Goal: Communication & Community: Answer question/provide support

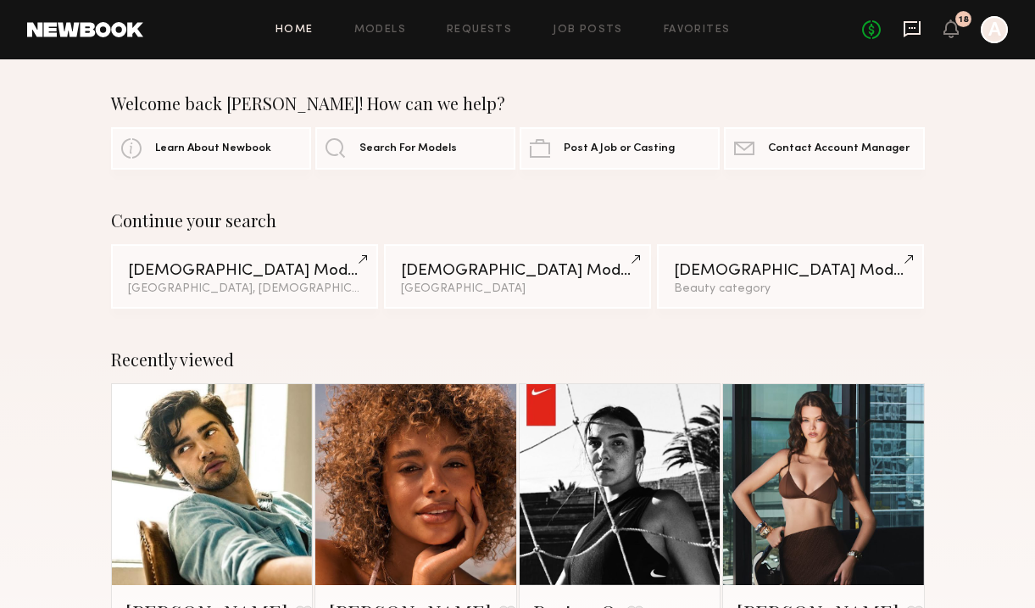
click at [916, 22] on icon at bounding box center [912, 29] width 17 height 16
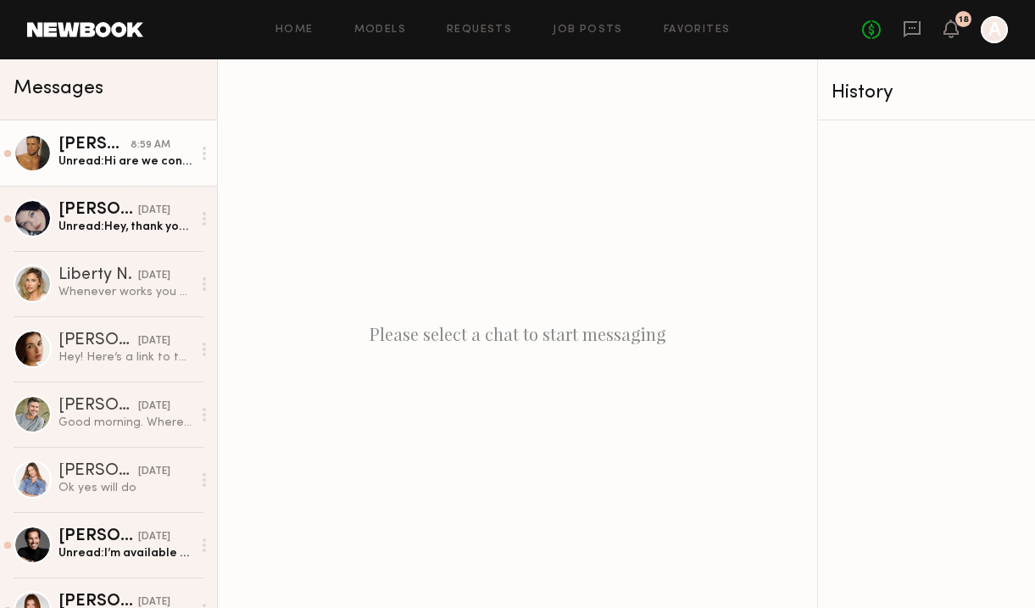
click at [92, 160] on div "Unread: Hi are we confirmed for [DATE]?" at bounding box center [124, 161] width 133 height 16
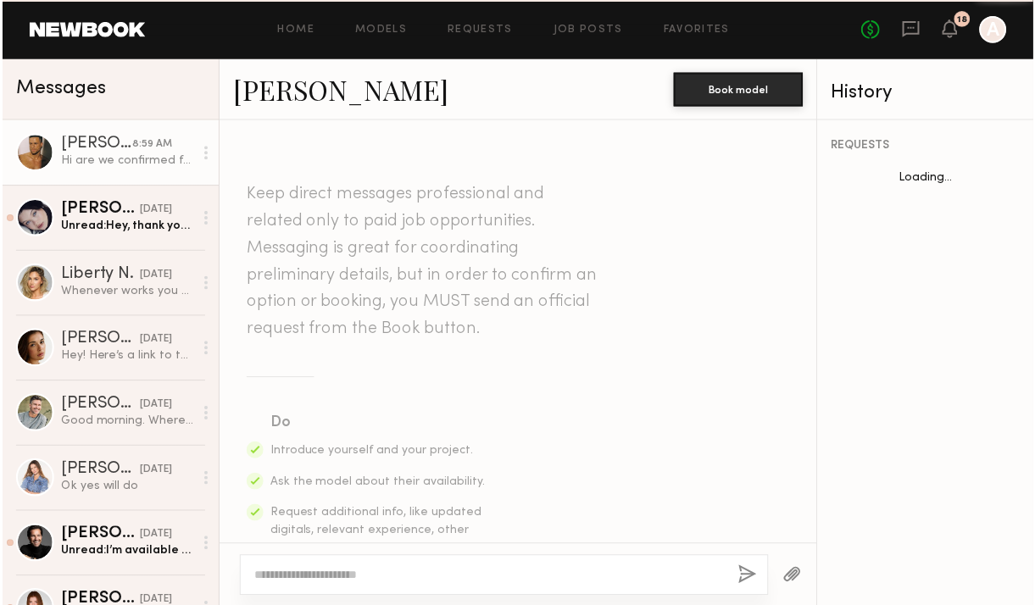
scroll to position [1281, 0]
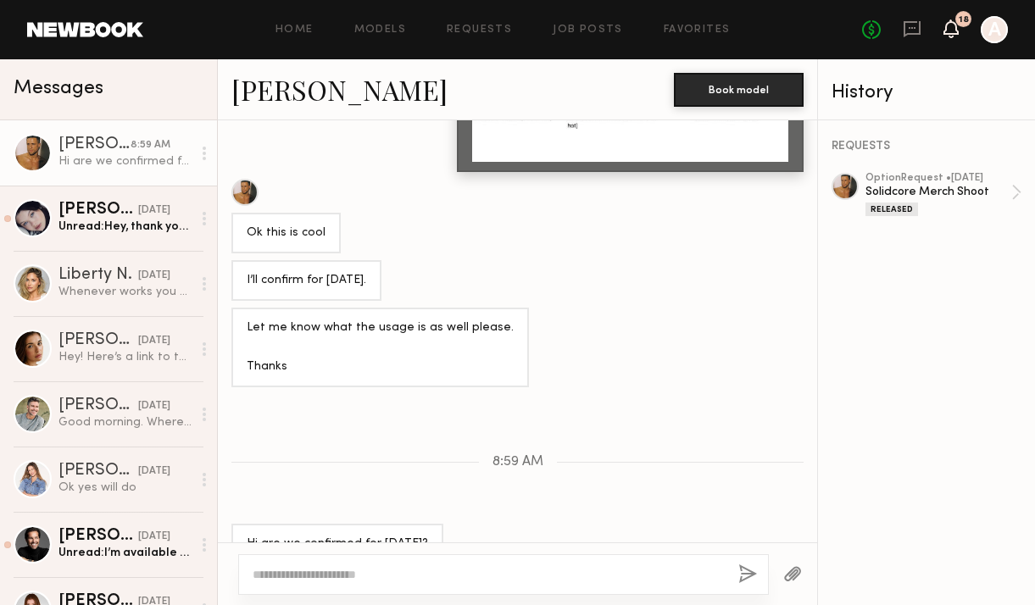
click at [953, 26] on icon at bounding box center [951, 28] width 14 height 12
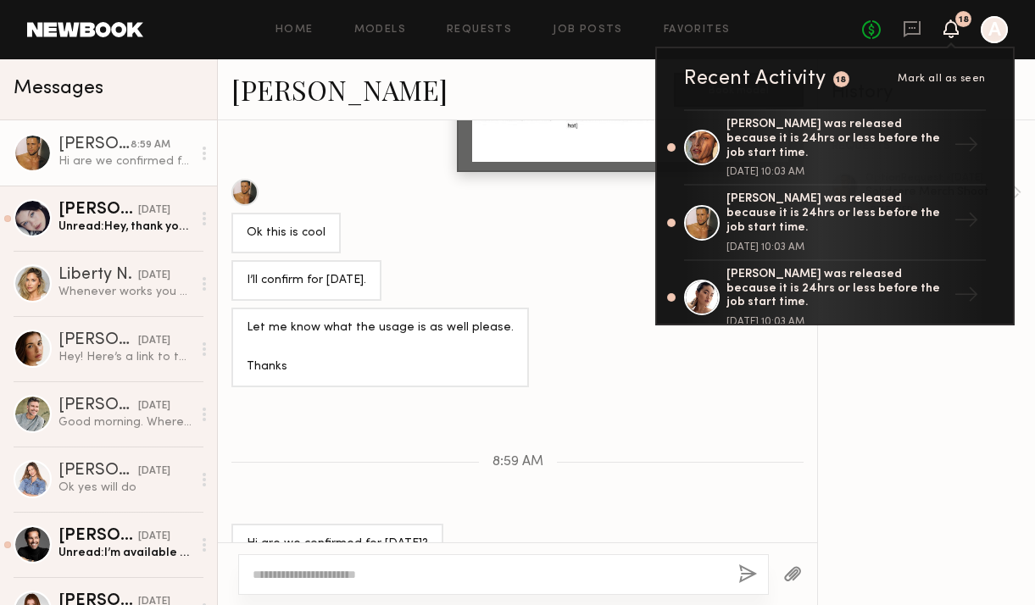
click at [442, 91] on div "[PERSON_NAME]" at bounding box center [452, 89] width 443 height 36
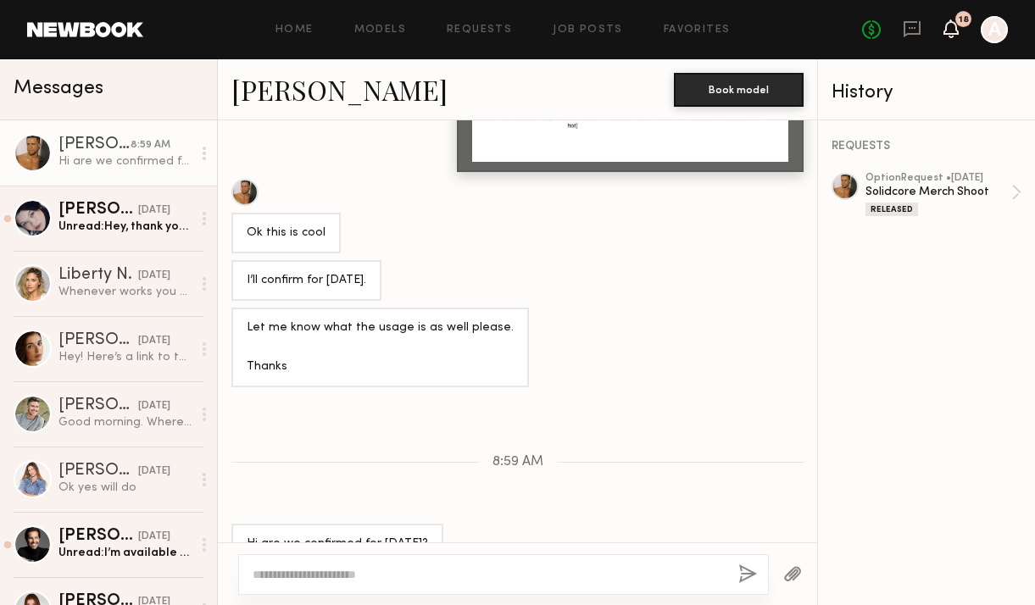
click at [953, 31] on icon at bounding box center [951, 28] width 14 height 12
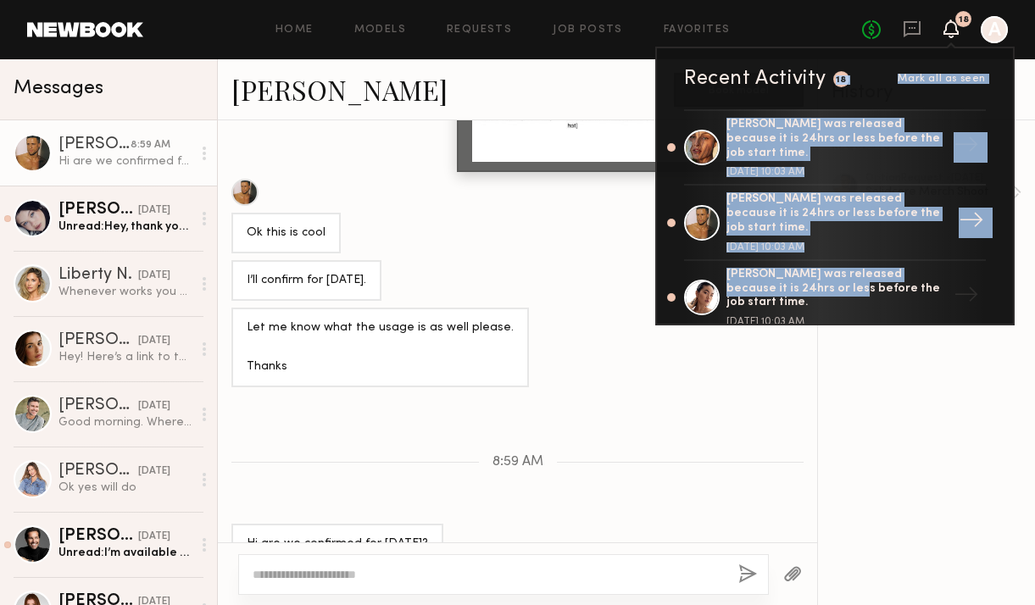
drag, startPoint x: 809, startPoint y: 95, endPoint x: 793, endPoint y: 209, distance: 115.5
click at [792, 211] on div "Recent Activity 18 Mark all as seen [PERSON_NAME] was released because it is 24…" at bounding box center [834, 186] width 359 height 279
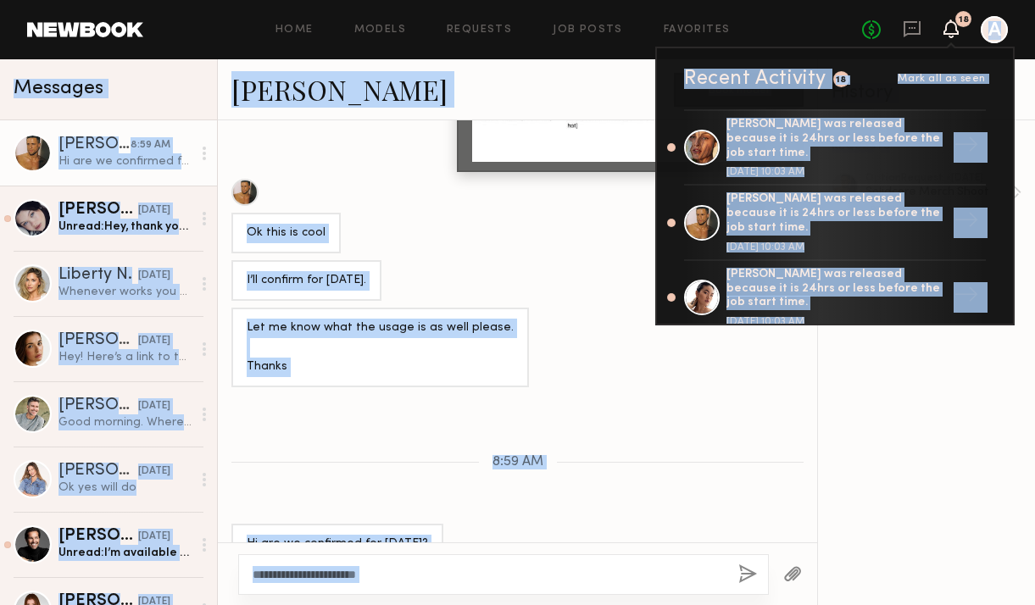
drag, startPoint x: 816, startPoint y: 47, endPoint x: 884, endPoint y: 319, distance: 280.4
click at [885, 410] on nb-messenger-layout "Home Models Requests Job Posts Favorites Sign Out No fees up to $5,000 18 Recen…" at bounding box center [517, 302] width 1035 height 605
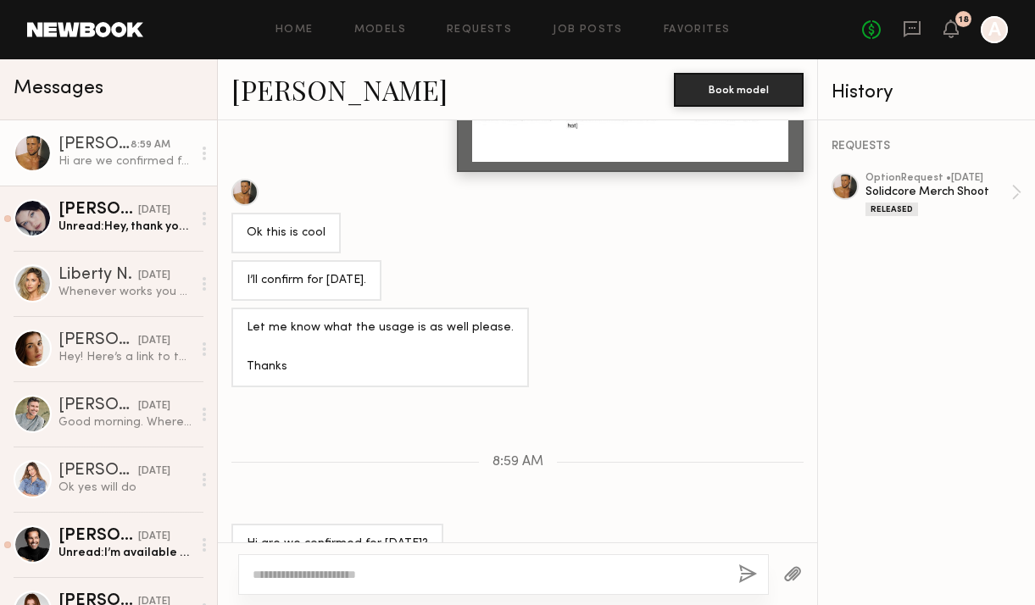
click at [955, 38] on div "18" at bounding box center [951, 29] width 15 height 21
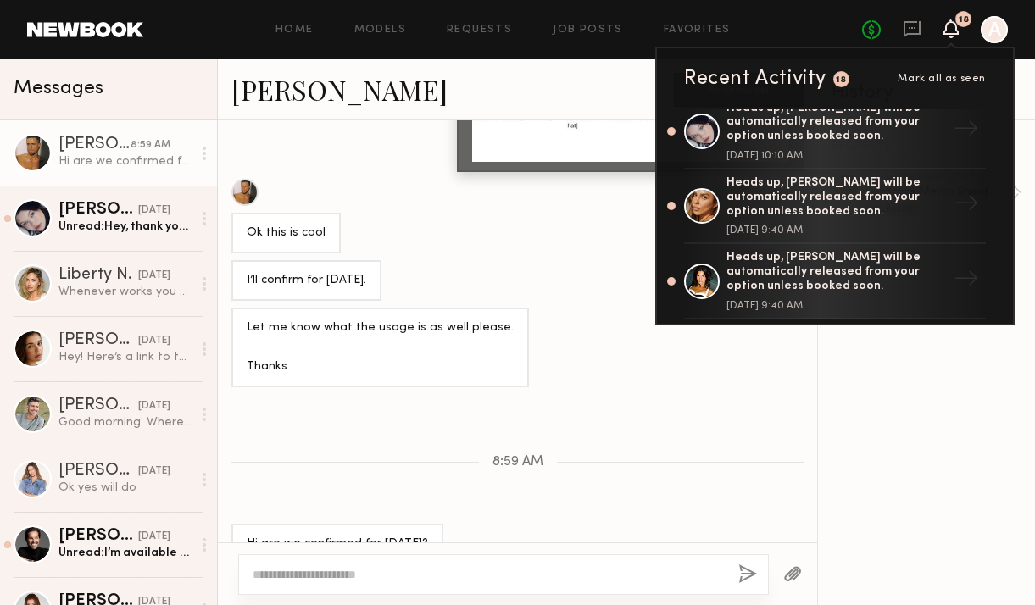
scroll to position [949, 0]
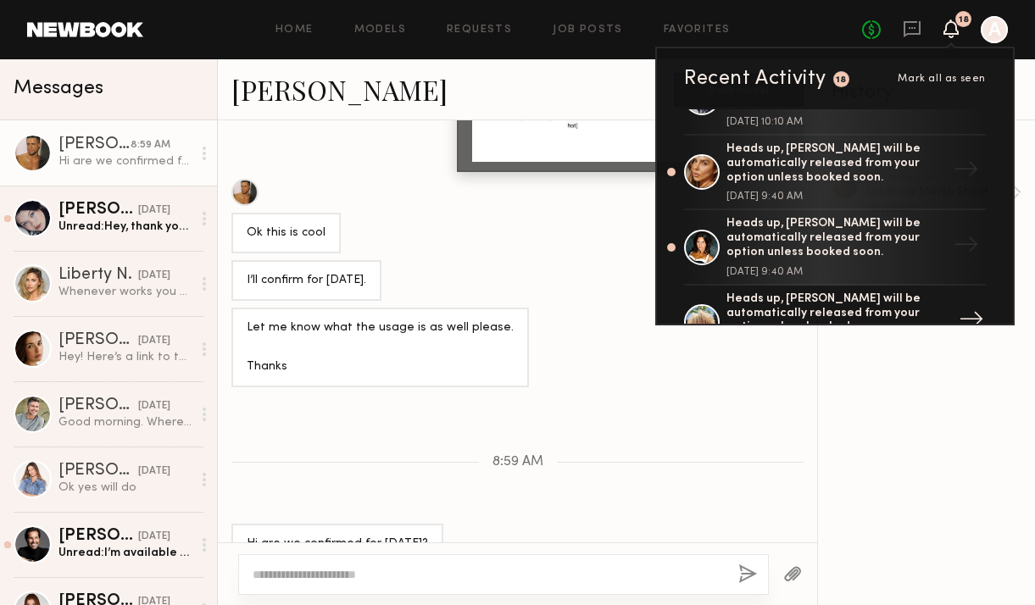
click at [888, 292] on div "Heads up, Maya A. will be automatically released from your option unless booked…" at bounding box center [837, 313] width 220 height 42
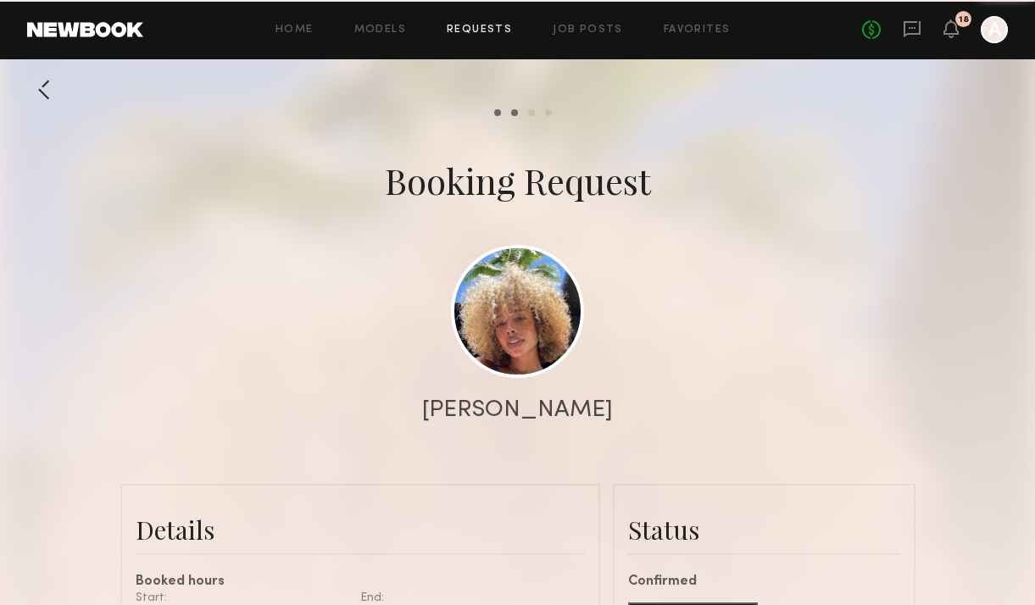
click at [992, 464] on div at bounding box center [517, 339] width 1035 height 678
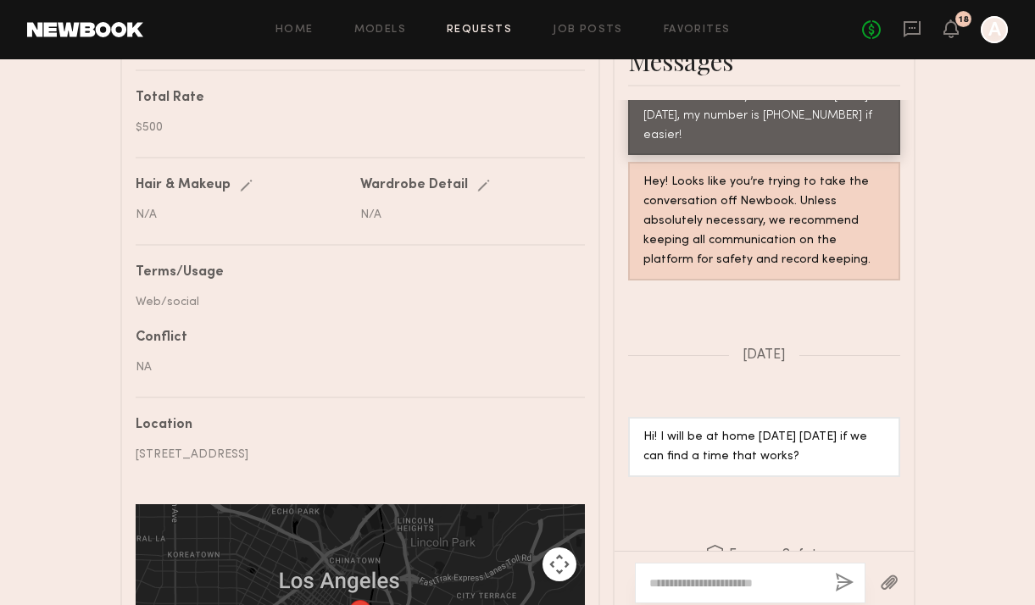
scroll to position [882, 0]
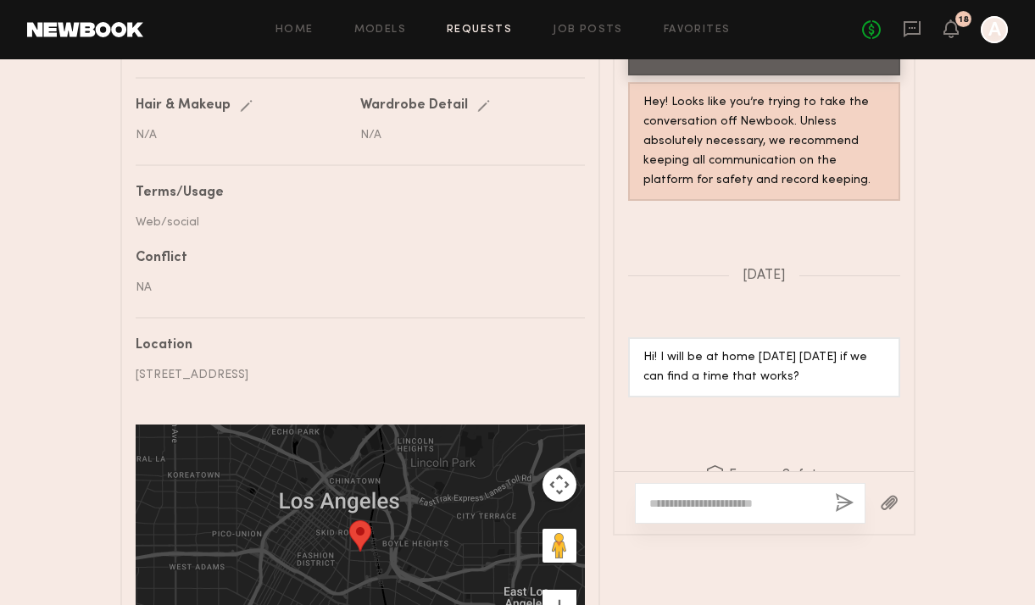
click at [787, 502] on textarea at bounding box center [735, 503] width 172 height 17
type textarea "*"
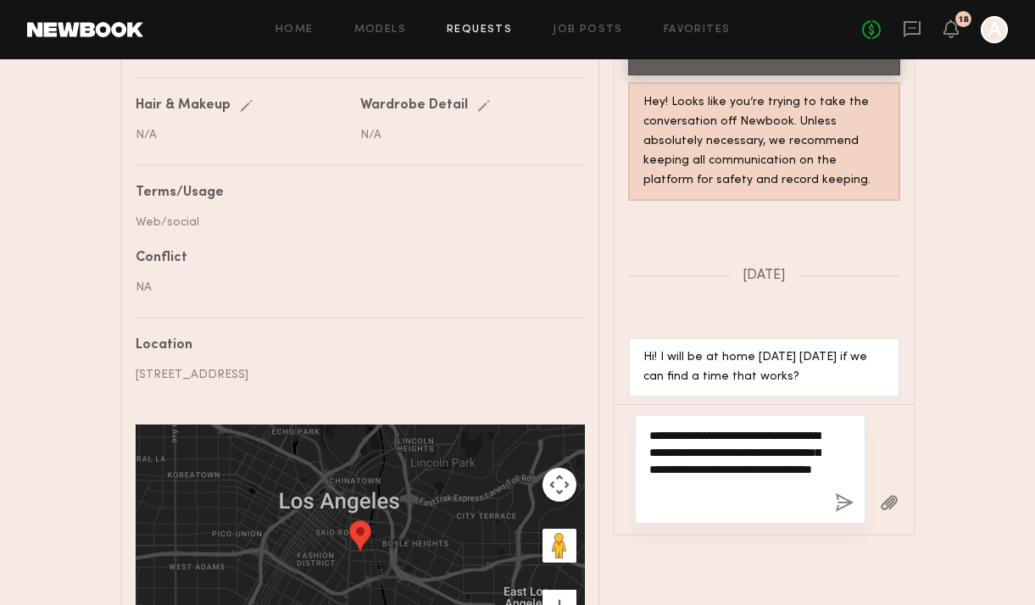
type textarea "**********"
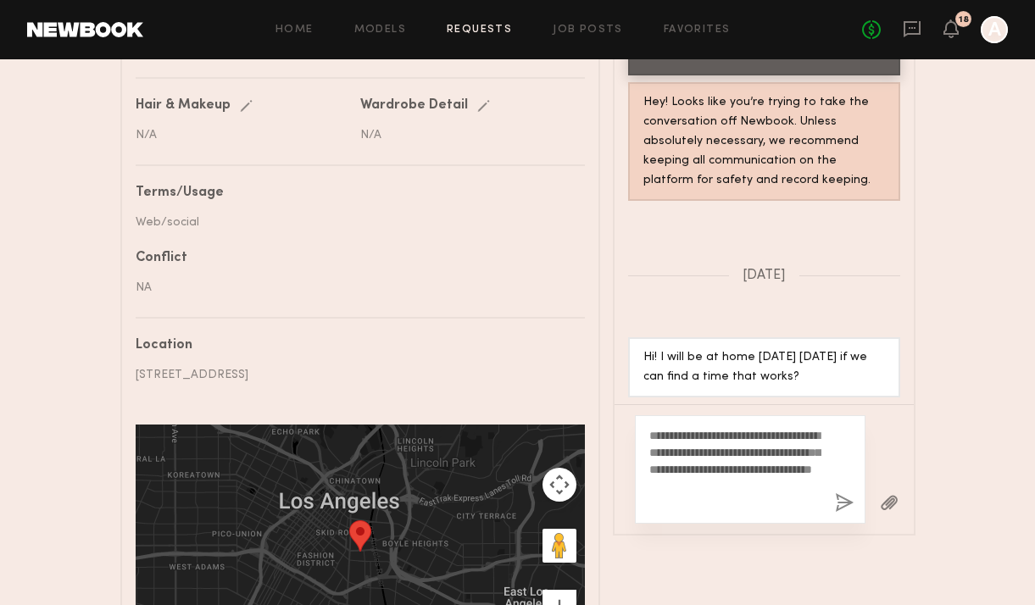
click at [844, 501] on button "button" at bounding box center [844, 503] width 19 height 21
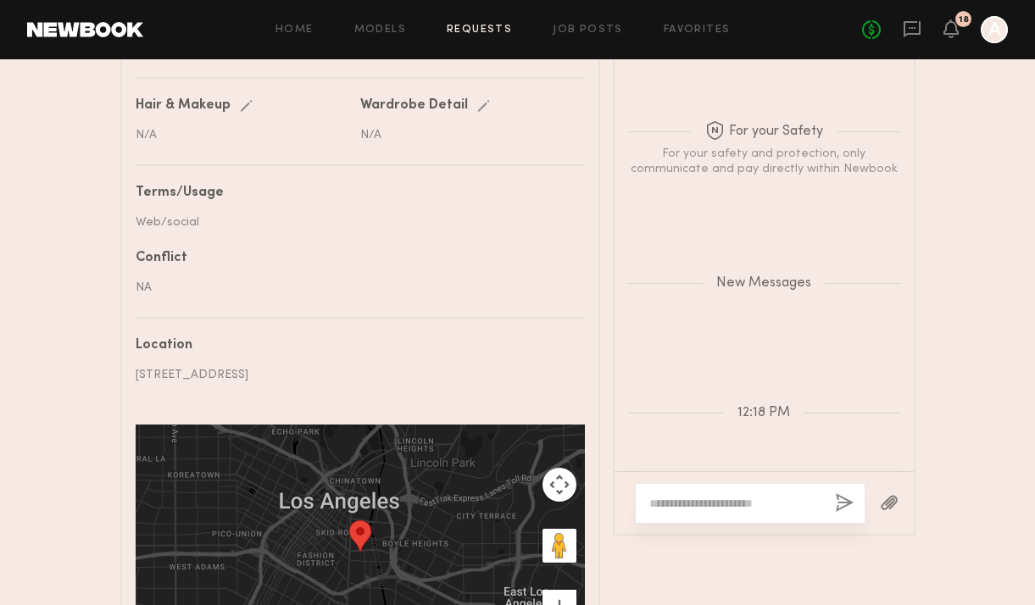
click at [959, 30] on div "No fees up to $5,000 18 A" at bounding box center [935, 29] width 146 height 27
click at [949, 38] on div "18" at bounding box center [951, 29] width 15 height 21
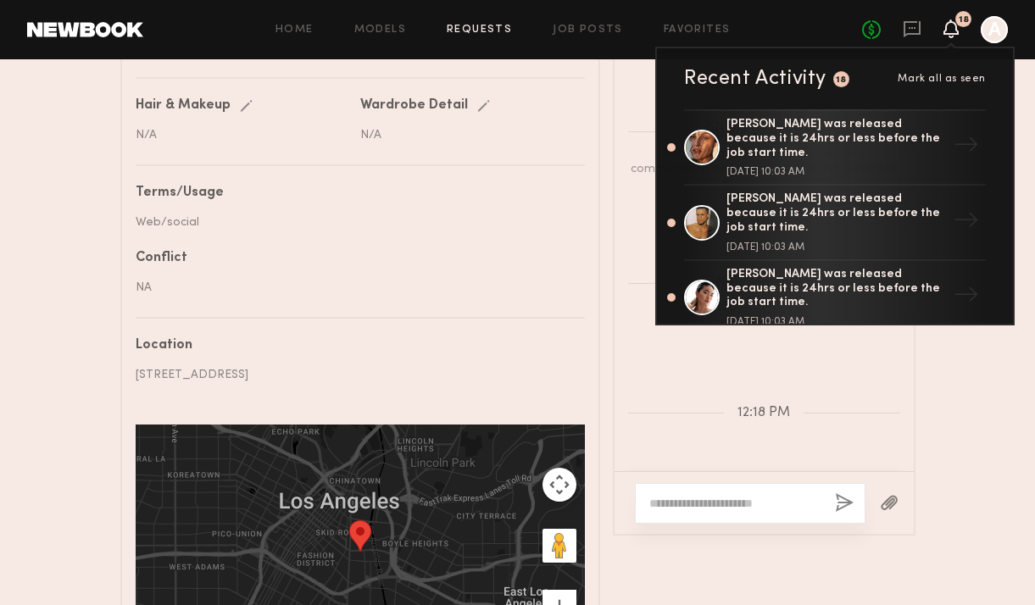
scroll to position [916, 0]
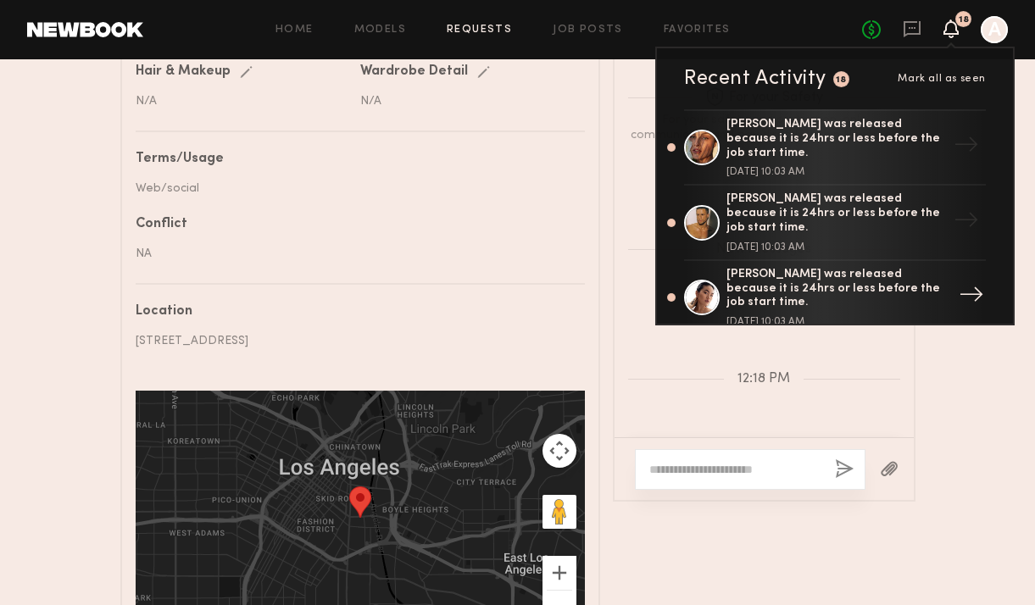
click at [797, 268] on div "Enkie T. was released because it is 24hrs or less before the job start time." at bounding box center [837, 289] width 220 height 42
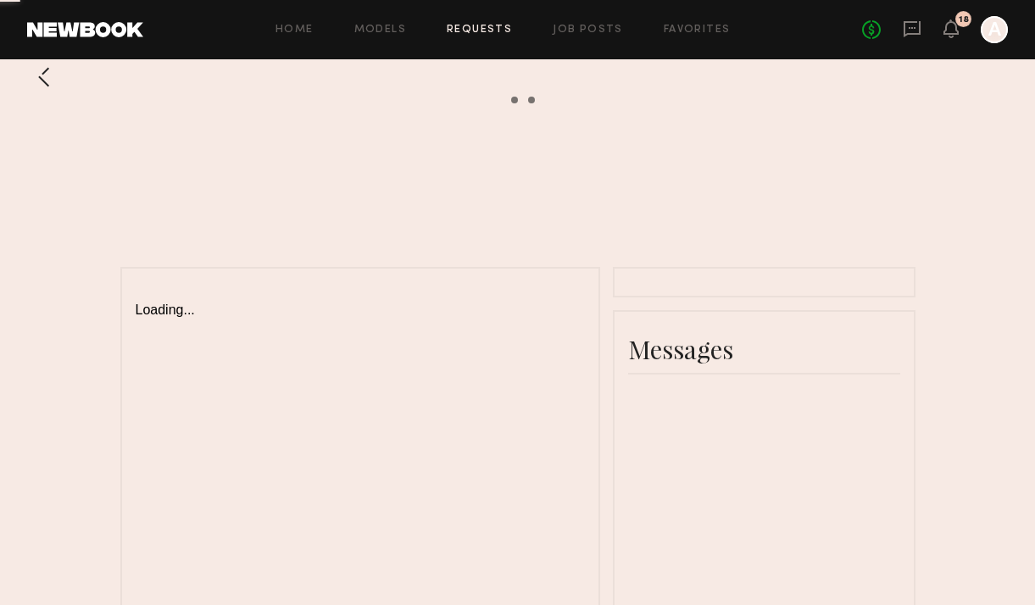
scroll to position [34, 0]
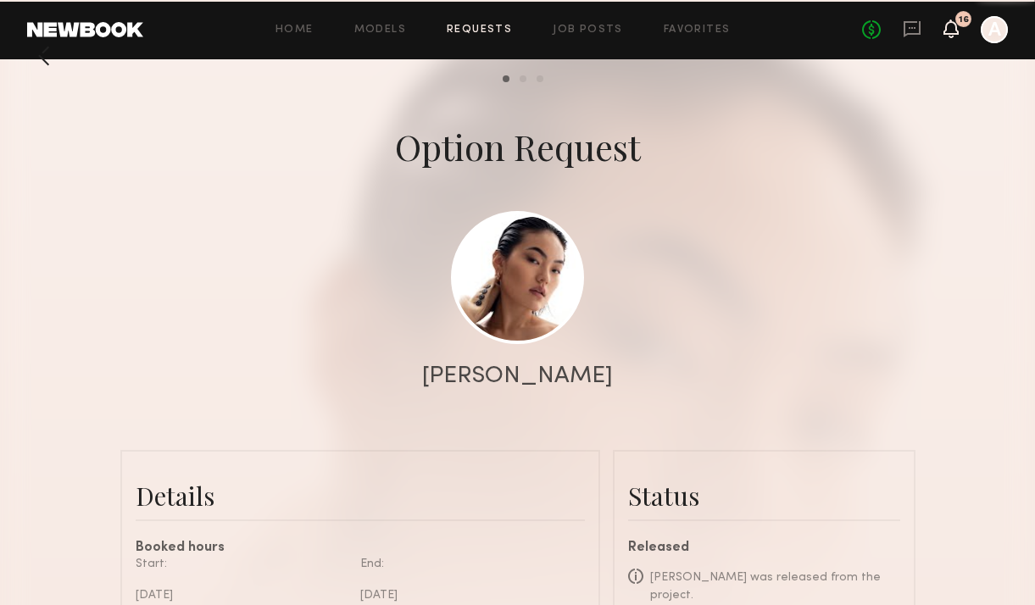
click at [946, 31] on icon at bounding box center [951, 28] width 14 height 12
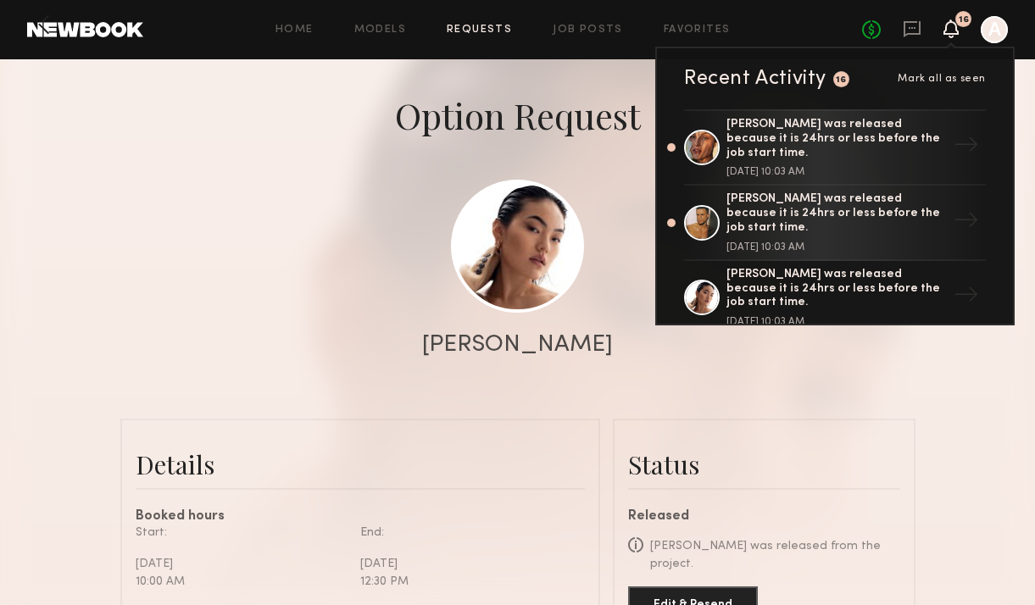
scroll to position [68, 0]
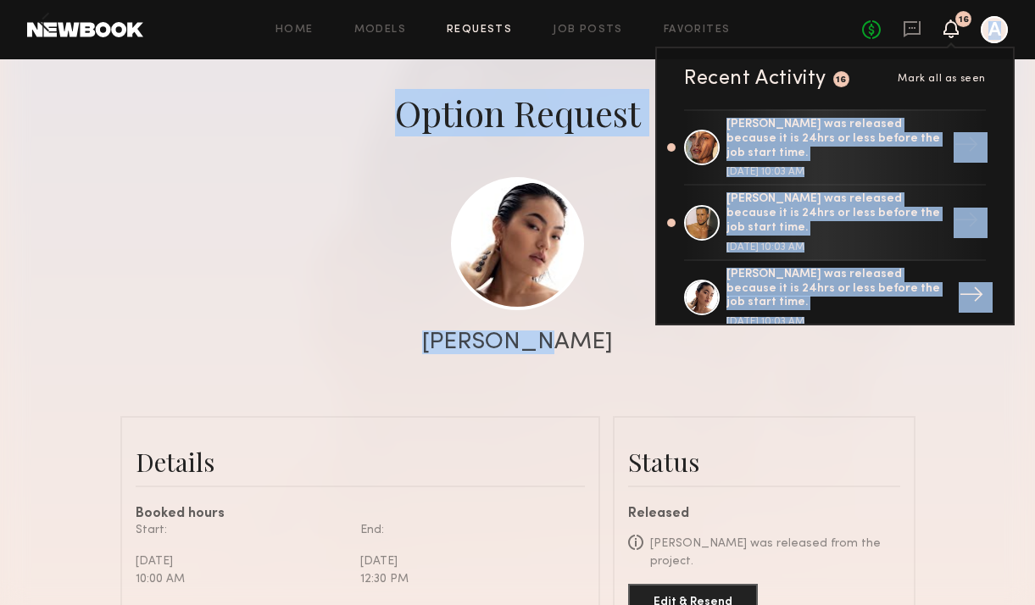
drag, startPoint x: 871, startPoint y: 90, endPoint x: 877, endPoint y: 292, distance: 201.8
click at [865, 320] on div "Recent Activity 16 Mark all as seen Nicole C. was released because it is 24hrs …" at bounding box center [834, 186] width 359 height 279
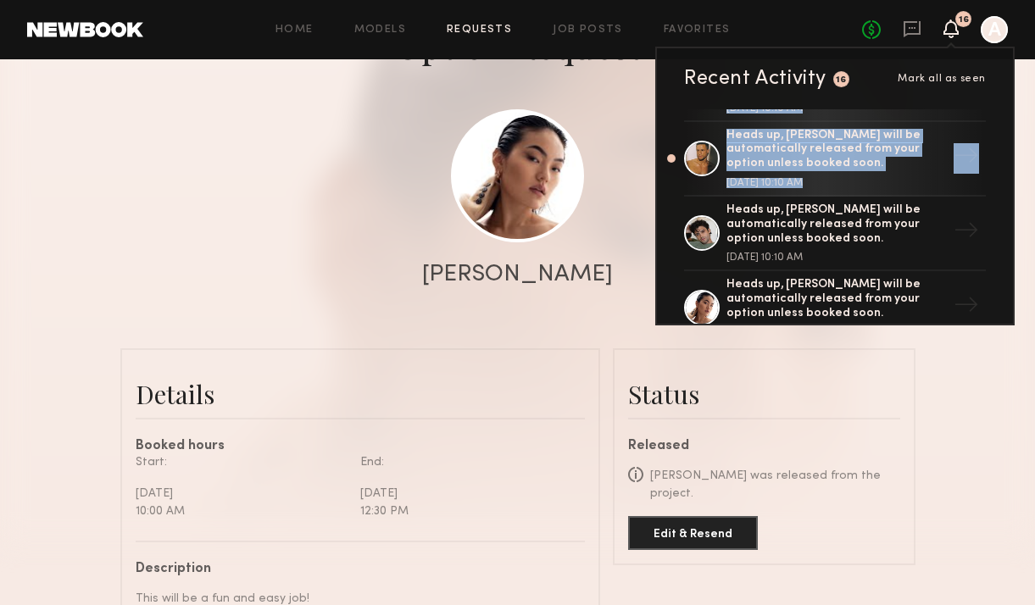
scroll to position [645, 0]
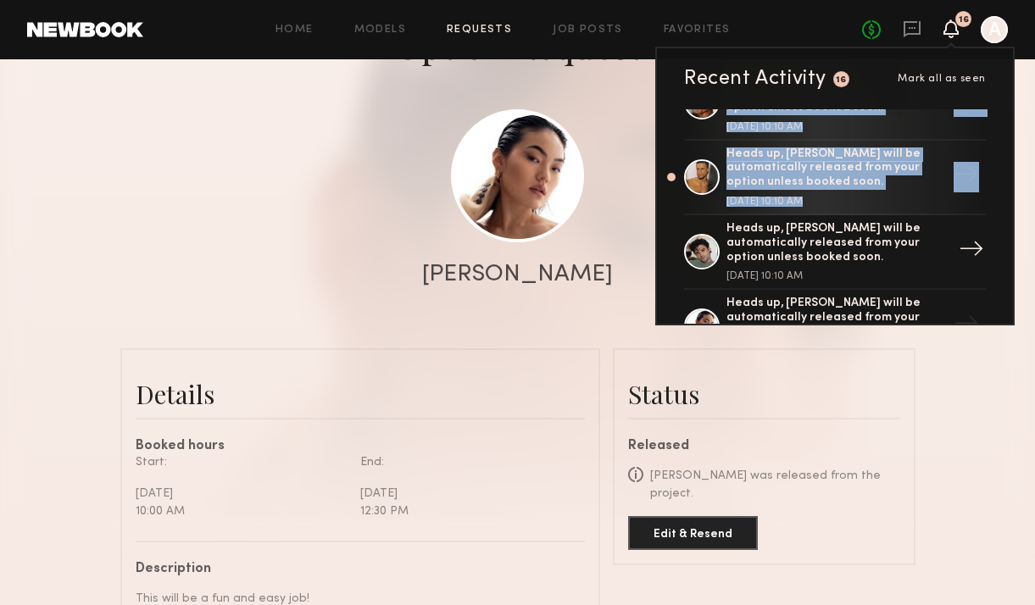
drag, startPoint x: 671, startPoint y: 274, endPoint x: 704, endPoint y: 128, distance: 149.5
click at [704, 129] on div "Nicole C. was released because it is 24hrs or less before the job start time. S…" at bounding box center [835, 216] width 356 height 214
click at [818, 222] on div "Heads up, Jason K. will be automatically released from your option unless booke…" at bounding box center [837, 243] width 220 height 42
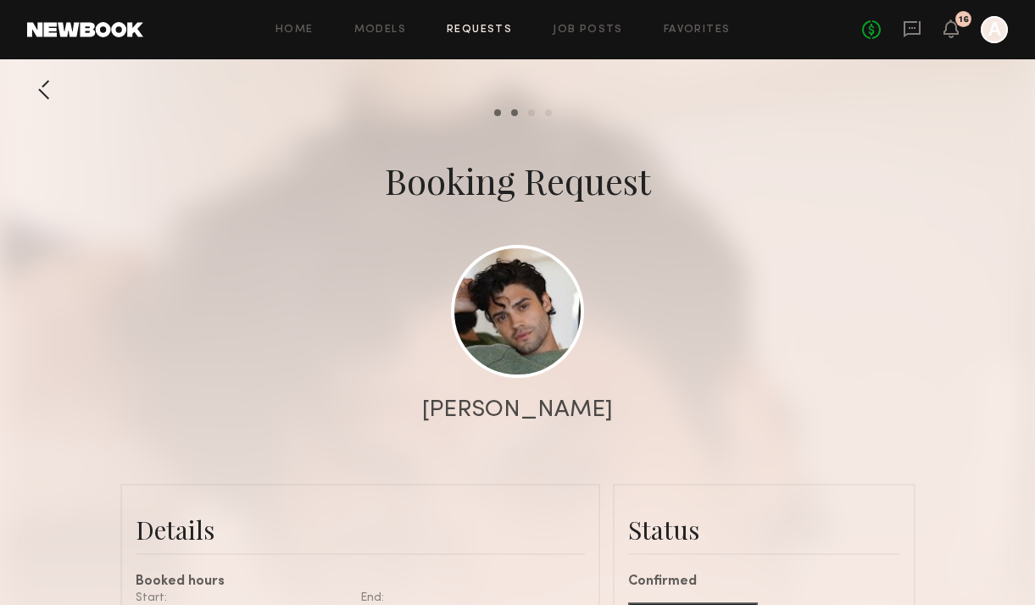
click at [944, 368] on div at bounding box center [517, 339] width 1035 height 678
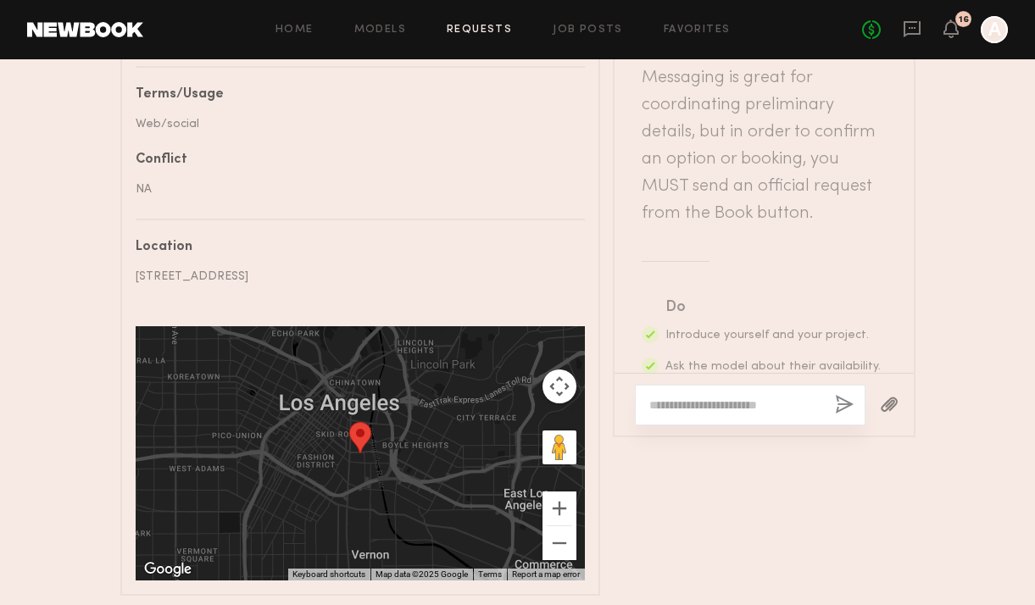
scroll to position [983, 0]
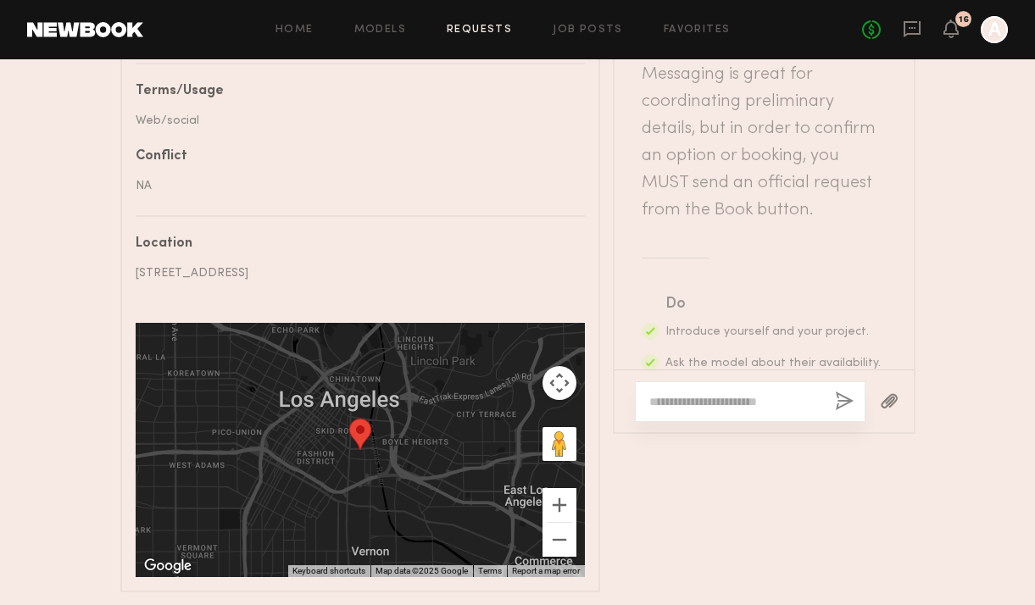
click at [710, 406] on textarea at bounding box center [735, 401] width 172 height 17
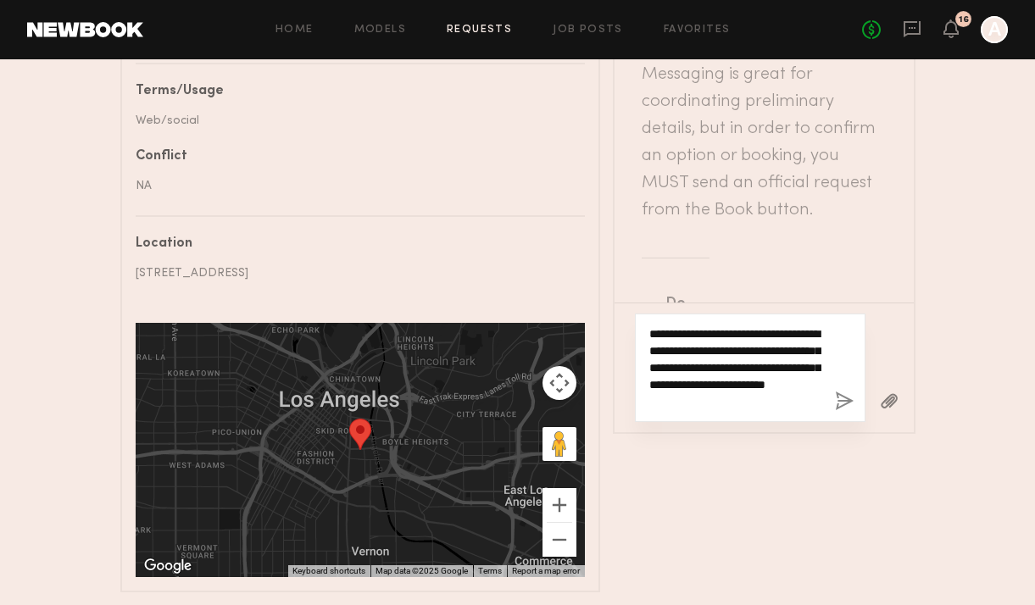
type textarea "**********"
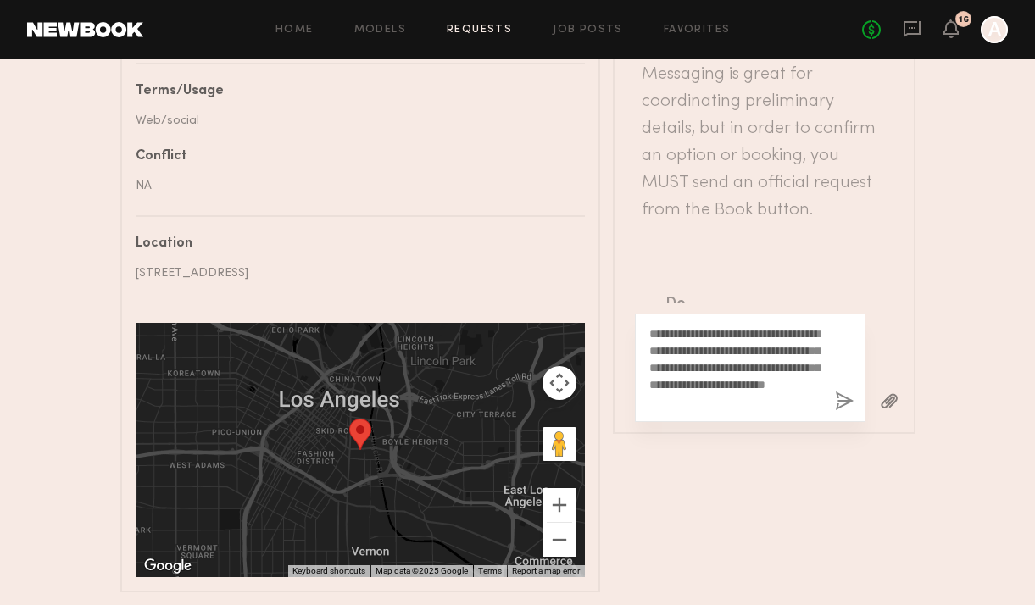
click at [838, 401] on button "button" at bounding box center [844, 402] width 19 height 21
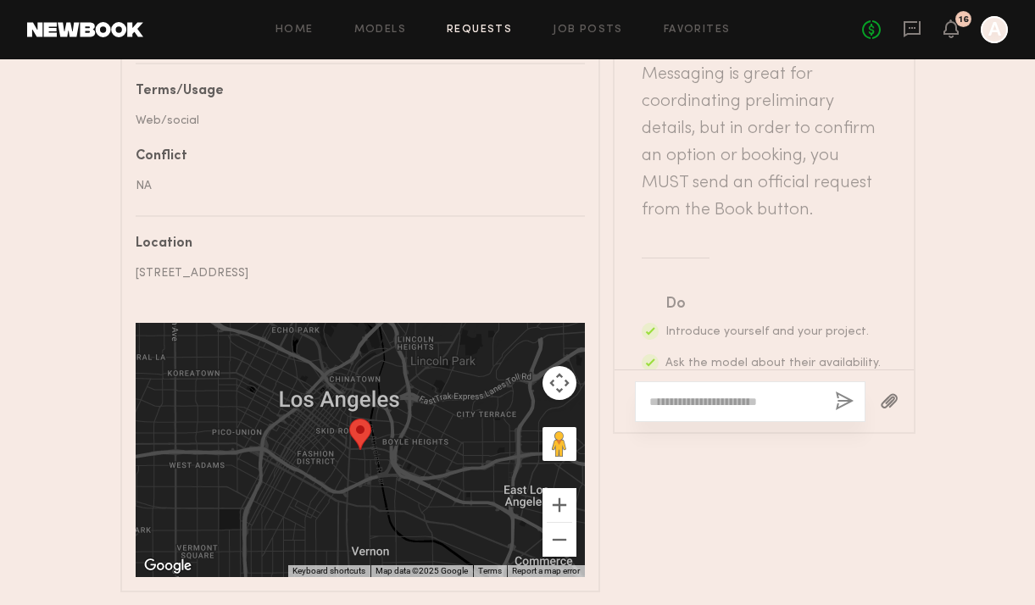
scroll to position [577, 0]
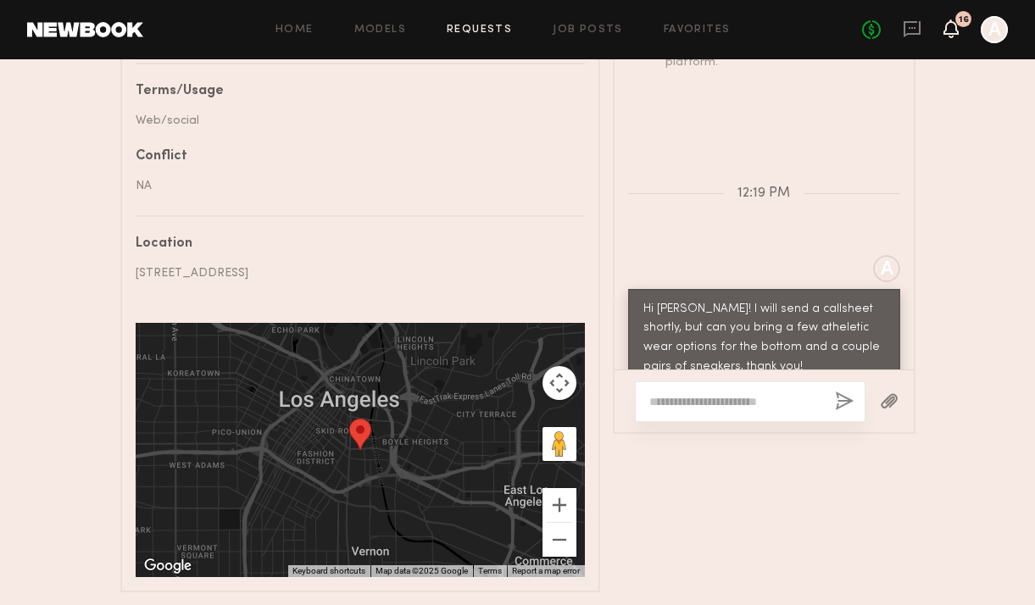
click at [952, 36] on icon at bounding box center [951, 37] width 5 height 3
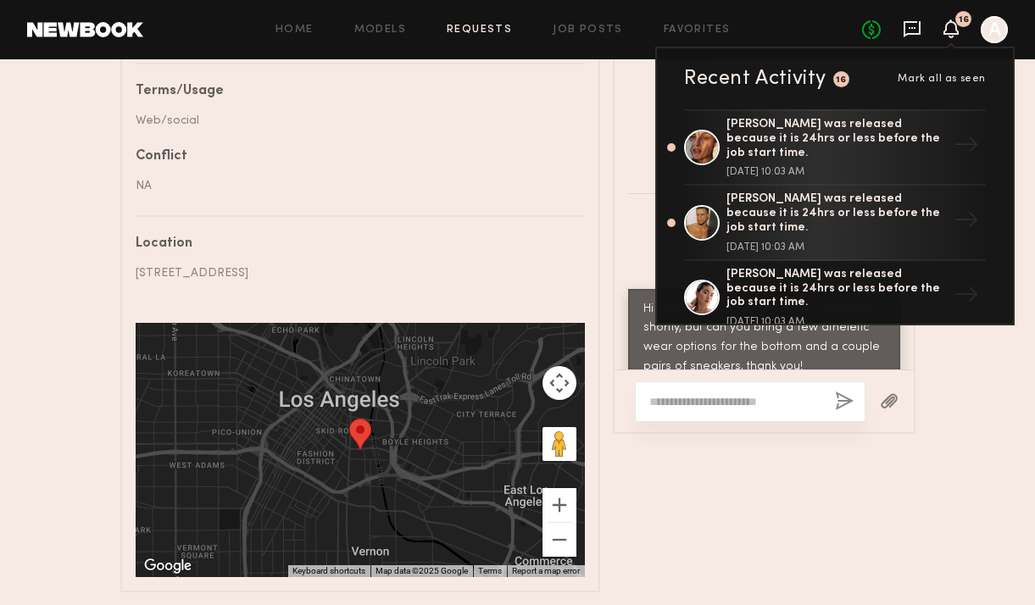
click at [916, 31] on icon at bounding box center [912, 28] width 19 height 19
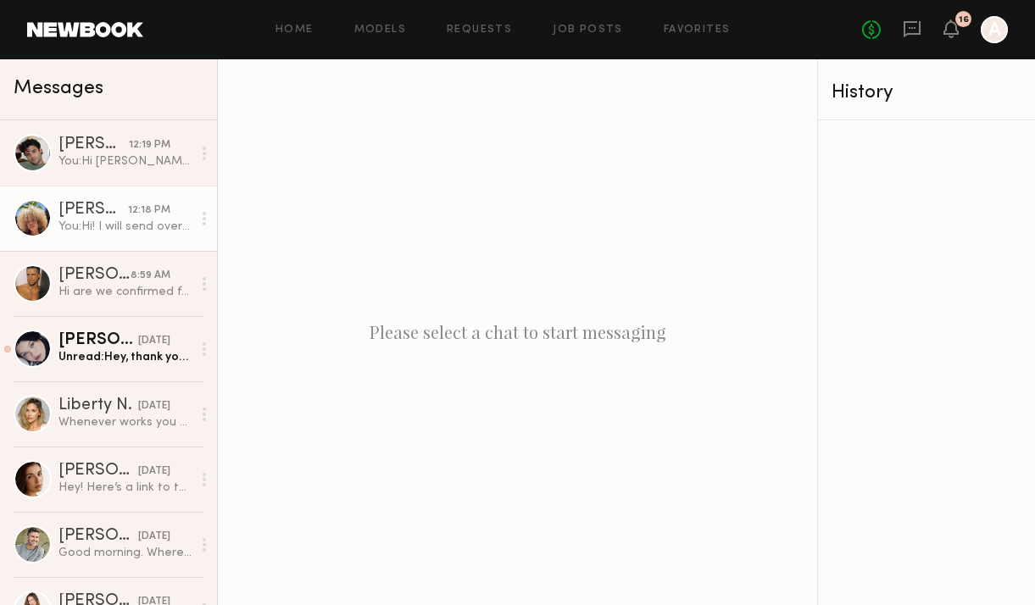
click at [127, 227] on div "You: Hi! I will send over a callsheet shortly , can you please have a natural m…" at bounding box center [124, 227] width 133 height 16
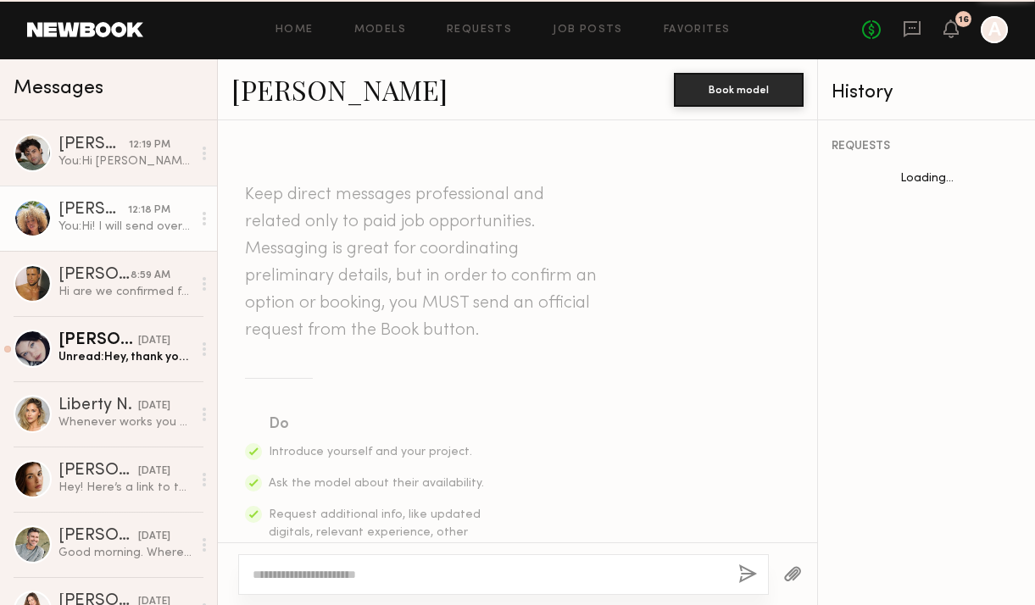
scroll to position [2449, 0]
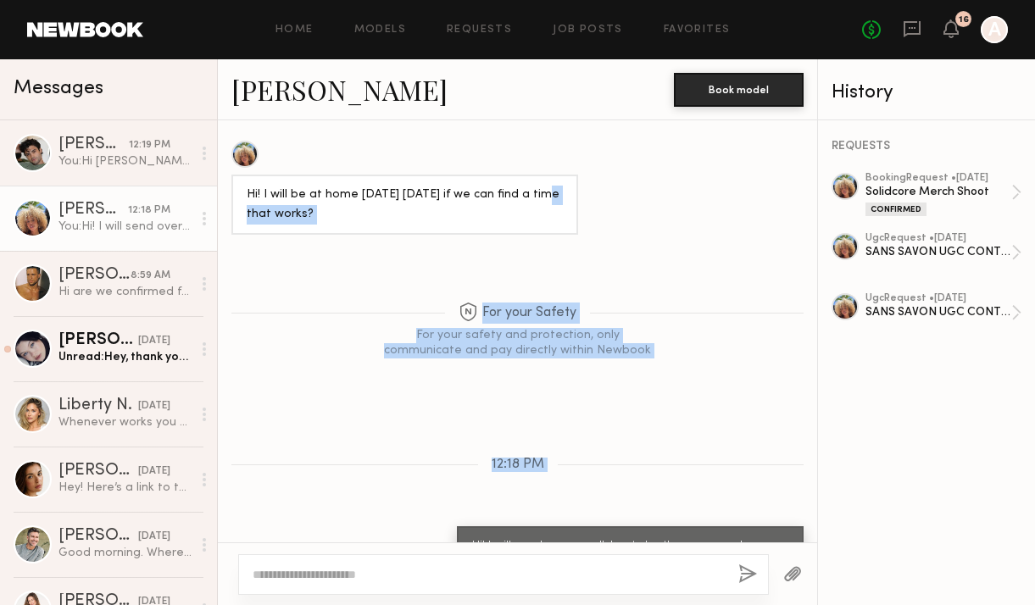
drag, startPoint x: 812, startPoint y: 473, endPoint x: 800, endPoint y: 140, distance: 333.4
click at [800, 140] on div "Keep direct messages professional and related only to paid job opportunities. M…" at bounding box center [517, 331] width 599 height 422
click at [1004, 196] on div "Solidcore Merch Shoot" at bounding box center [939, 192] width 146 height 16
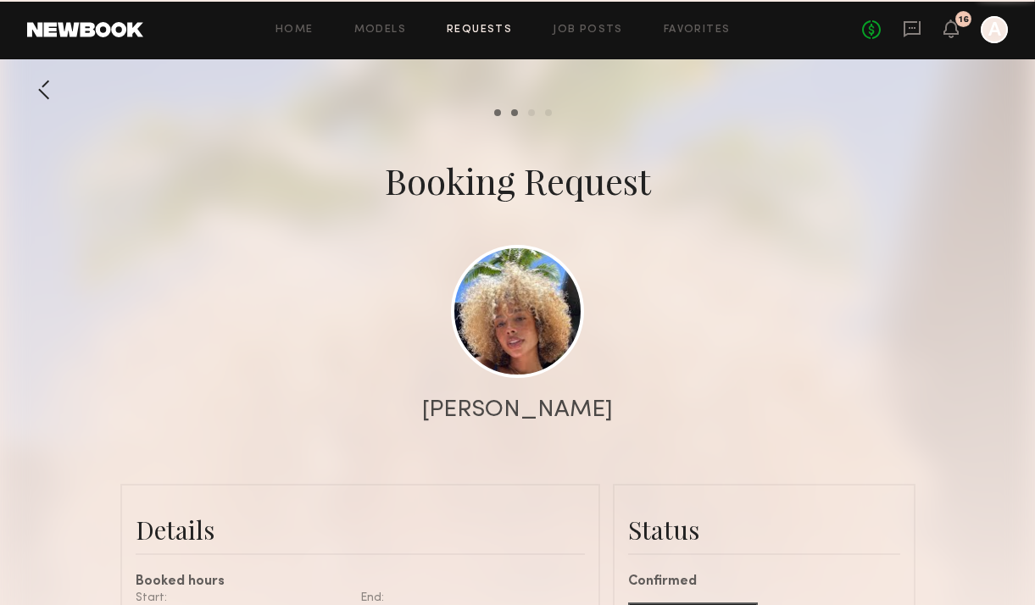
scroll to position [2638, 0]
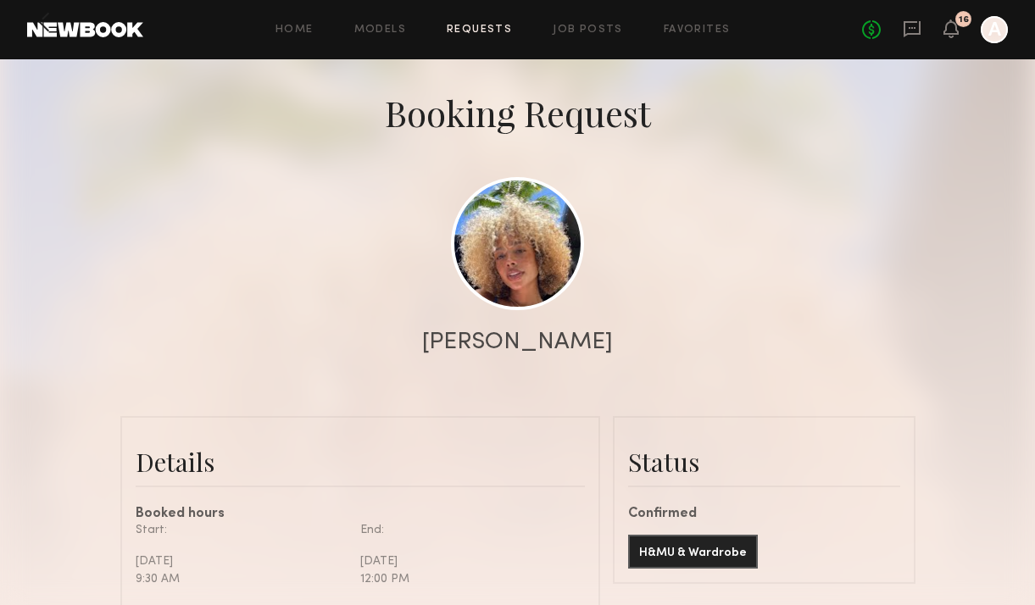
click at [977, 191] on div at bounding box center [517, 271] width 1035 height 678
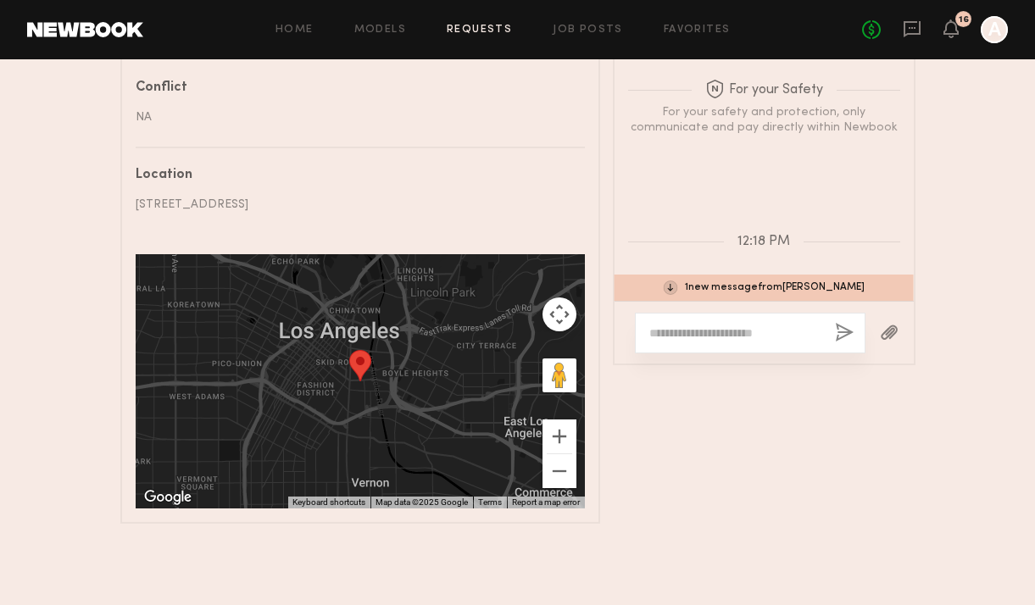
click at [921, 21] on div "No fees up to $5,000 16 A" at bounding box center [935, 29] width 146 height 27
click at [917, 31] on icon at bounding box center [912, 28] width 19 height 19
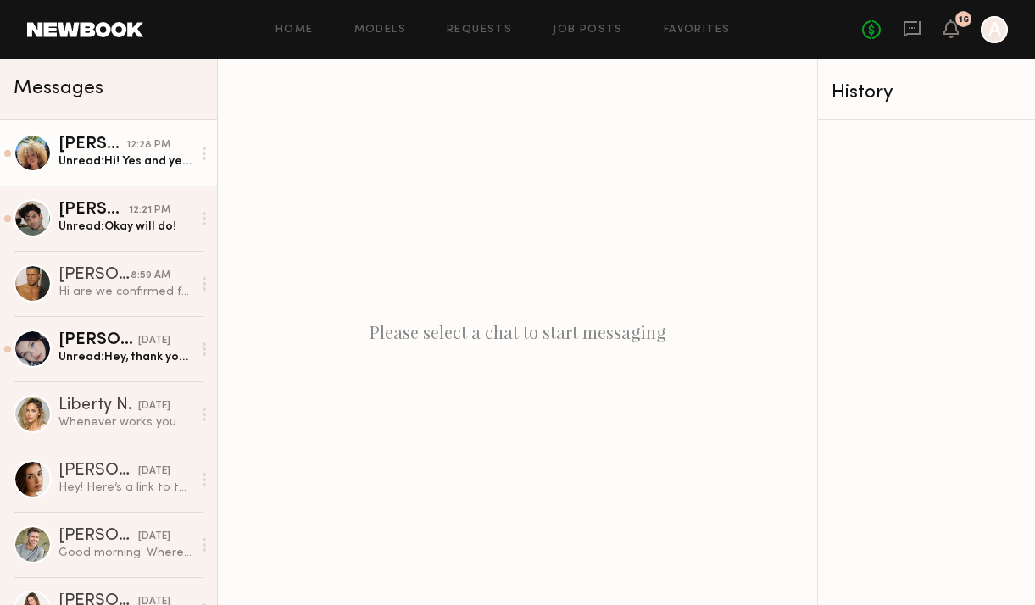
click at [132, 164] on div "Unread: Hi! Yes and yes 10am works great" at bounding box center [124, 161] width 133 height 16
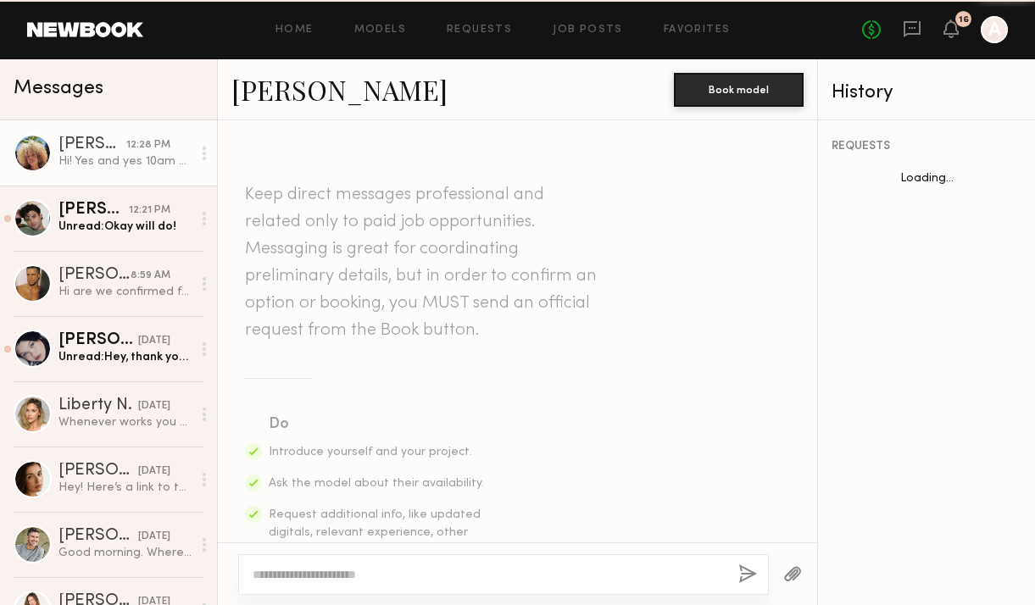
scroll to position [2530, 0]
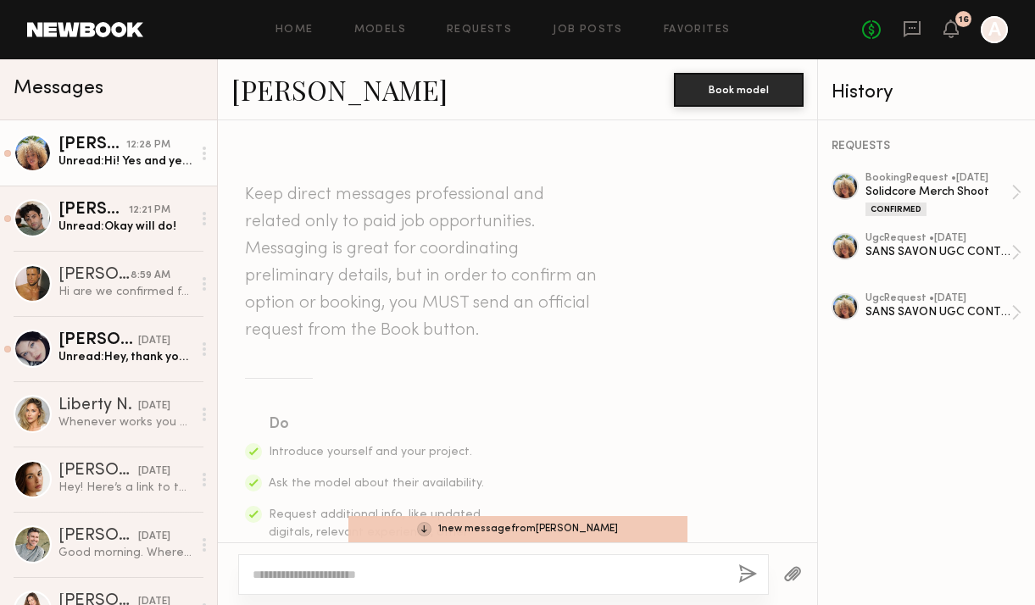
scroll to position [2449, 0]
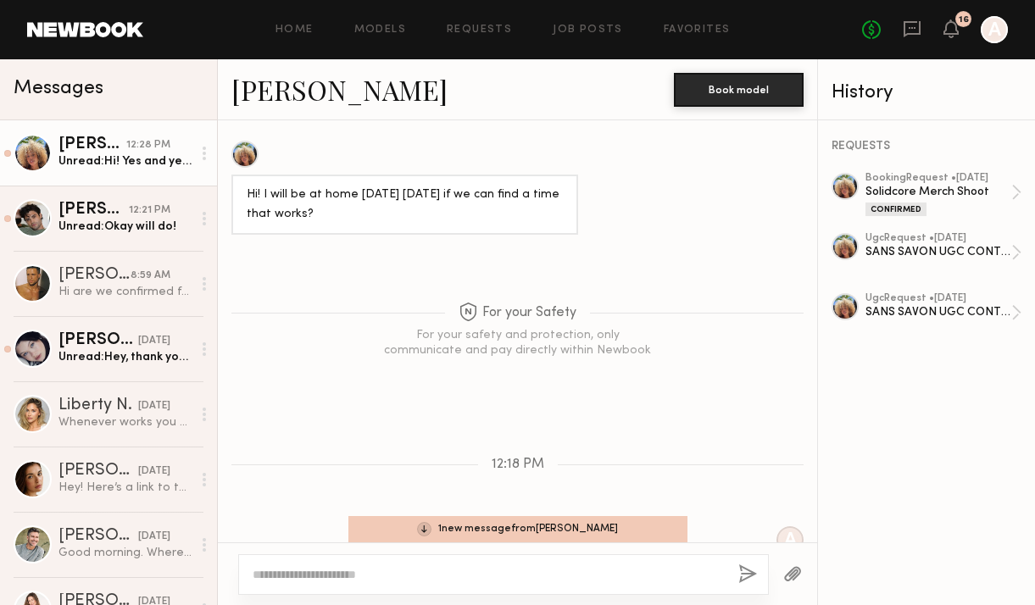
click at [334, 576] on textarea at bounding box center [489, 574] width 472 height 17
click at [794, 577] on button "button" at bounding box center [792, 575] width 19 height 21
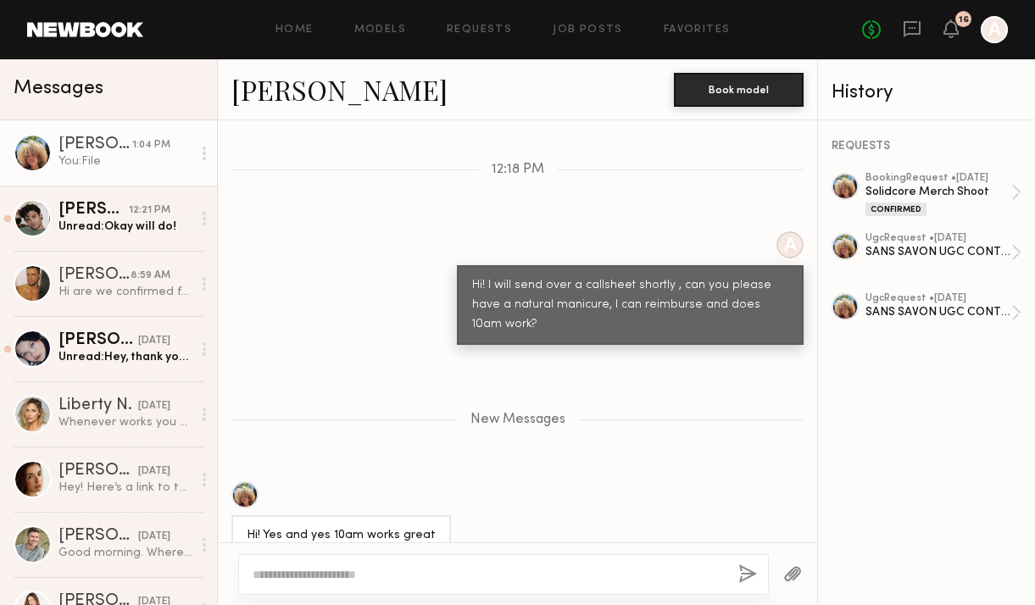
click at [745, 576] on button "button" at bounding box center [747, 575] width 19 height 21
click at [749, 576] on button "button" at bounding box center [747, 575] width 19 height 21
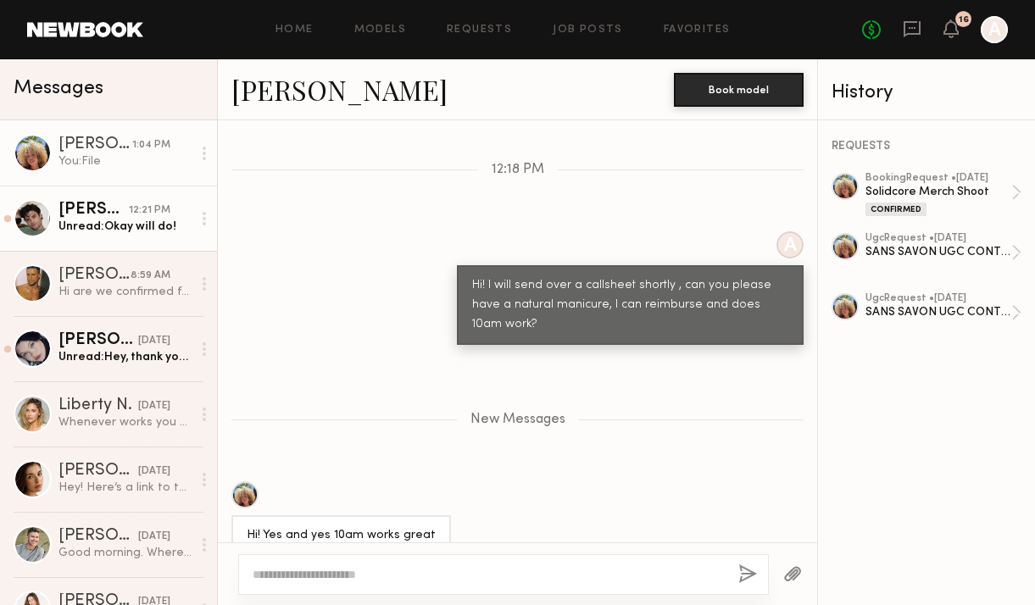
click at [136, 224] on div "Unread: Okay will do!" at bounding box center [124, 227] width 133 height 16
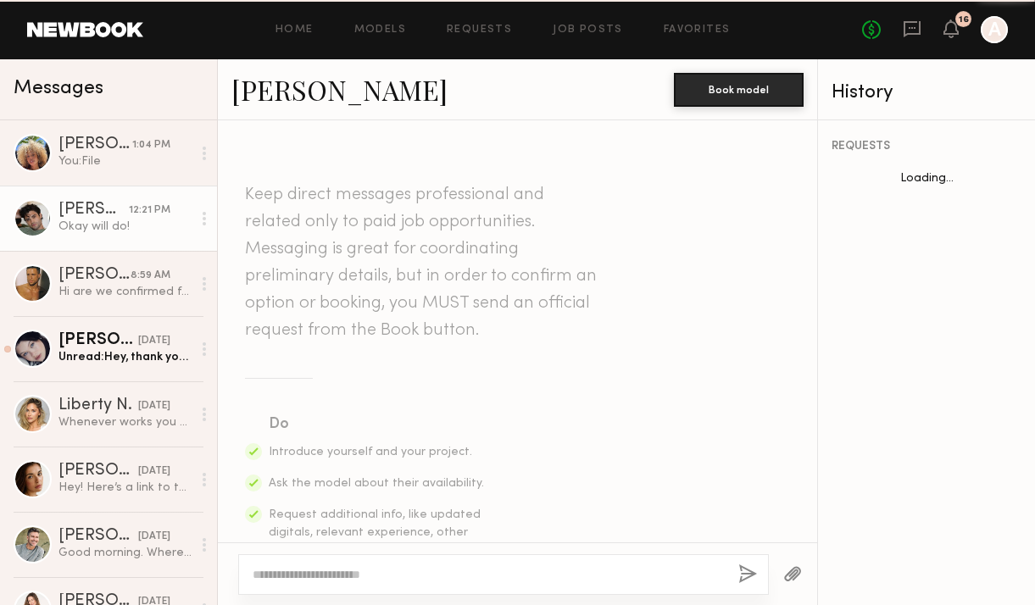
scroll to position [553, 0]
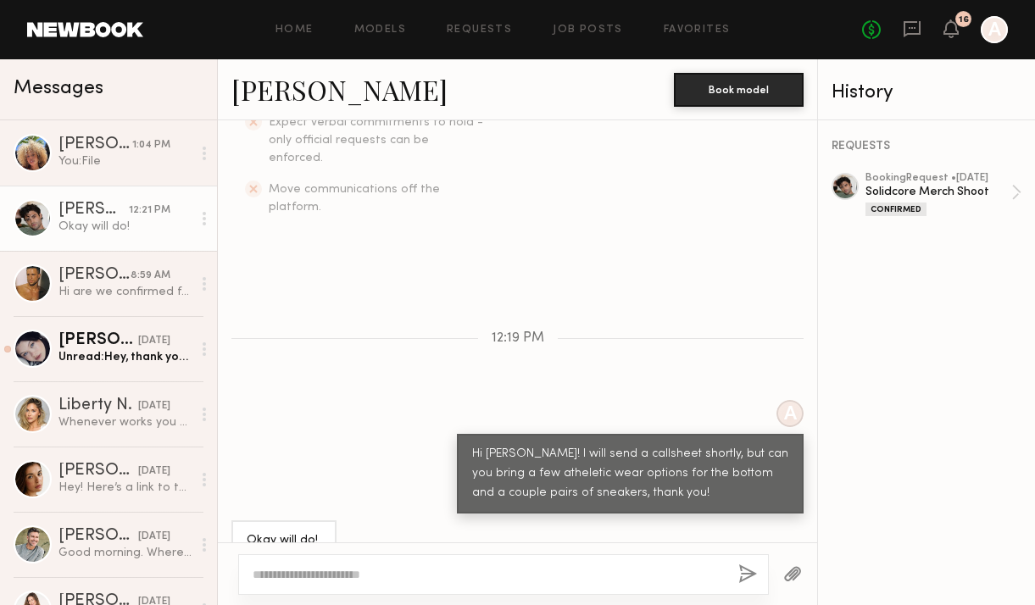
click at [787, 573] on button "button" at bounding box center [792, 575] width 19 height 21
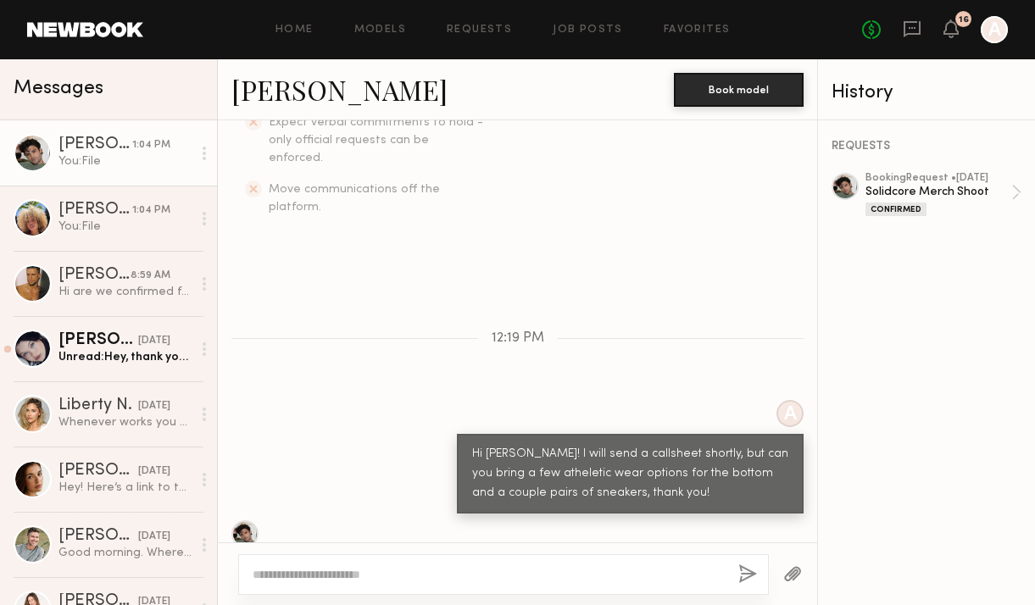
scroll to position [766, 0]
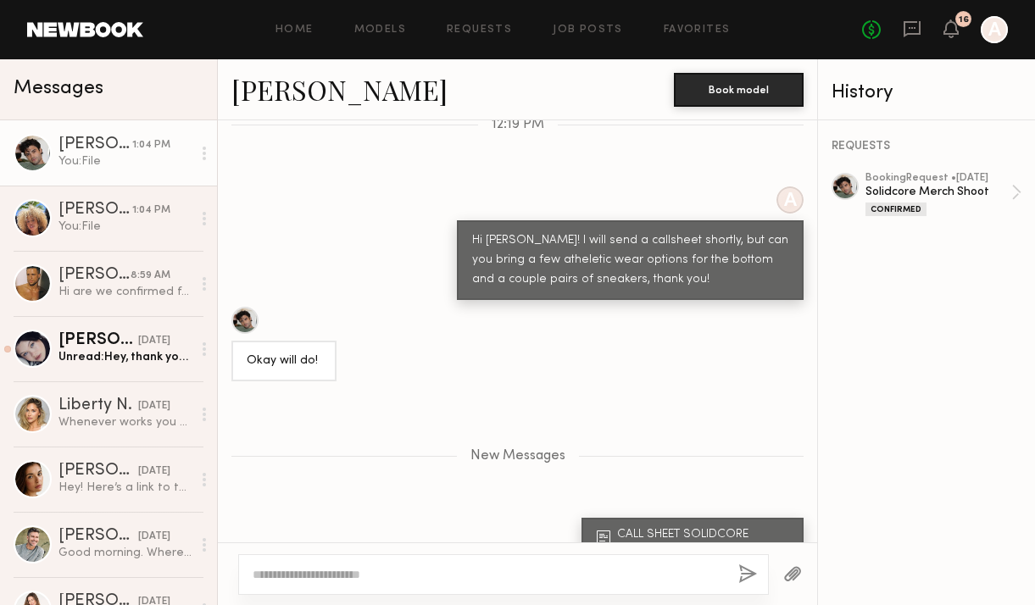
click at [883, 420] on div "REQUESTS booking Request • [DATE] Solidcore Merch Shoot Confirmed" at bounding box center [926, 362] width 217 height 485
